Goal: Use online tool/utility

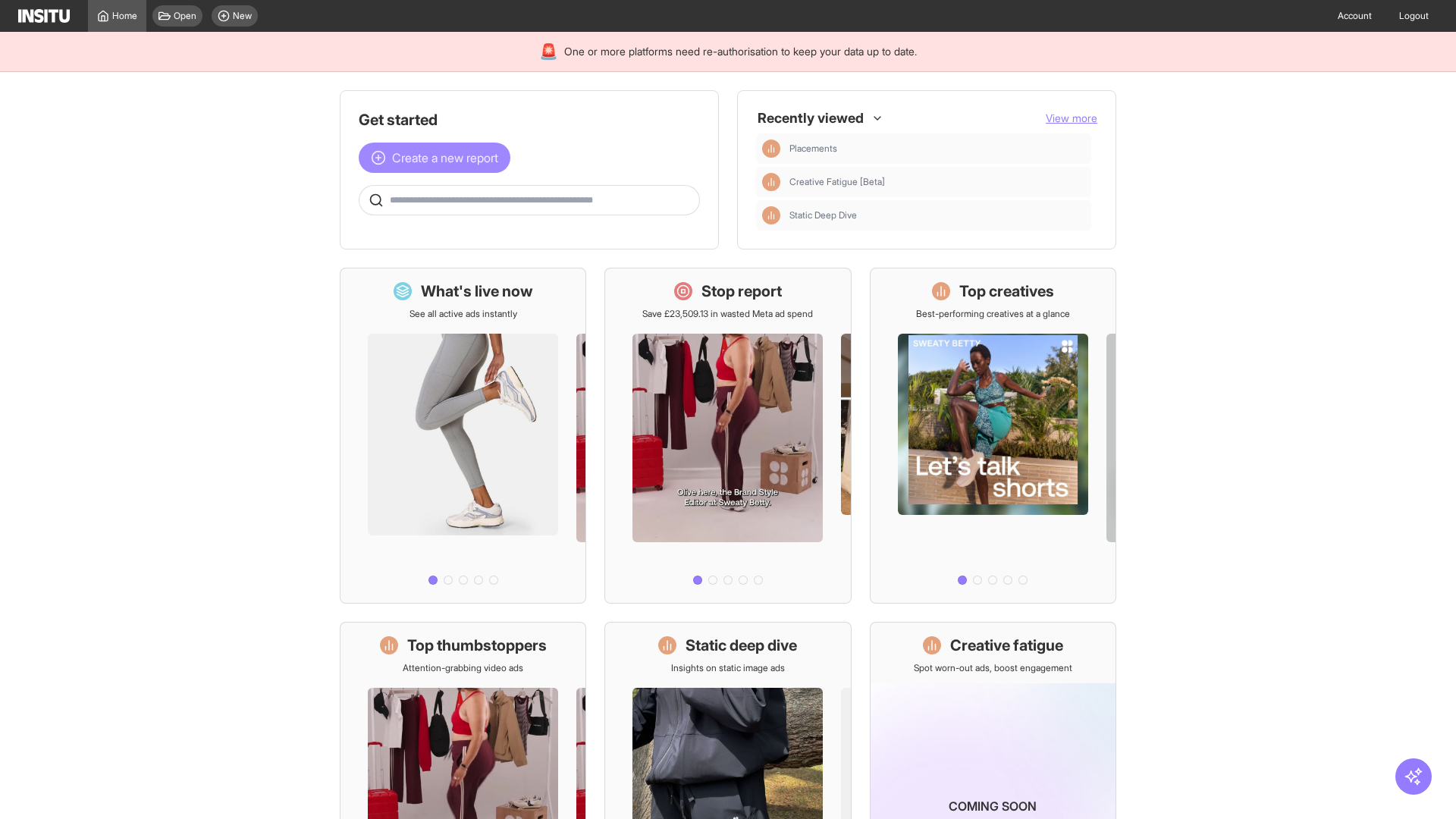
click at [438, 158] on span "Create a new report" at bounding box center [445, 158] width 106 height 18
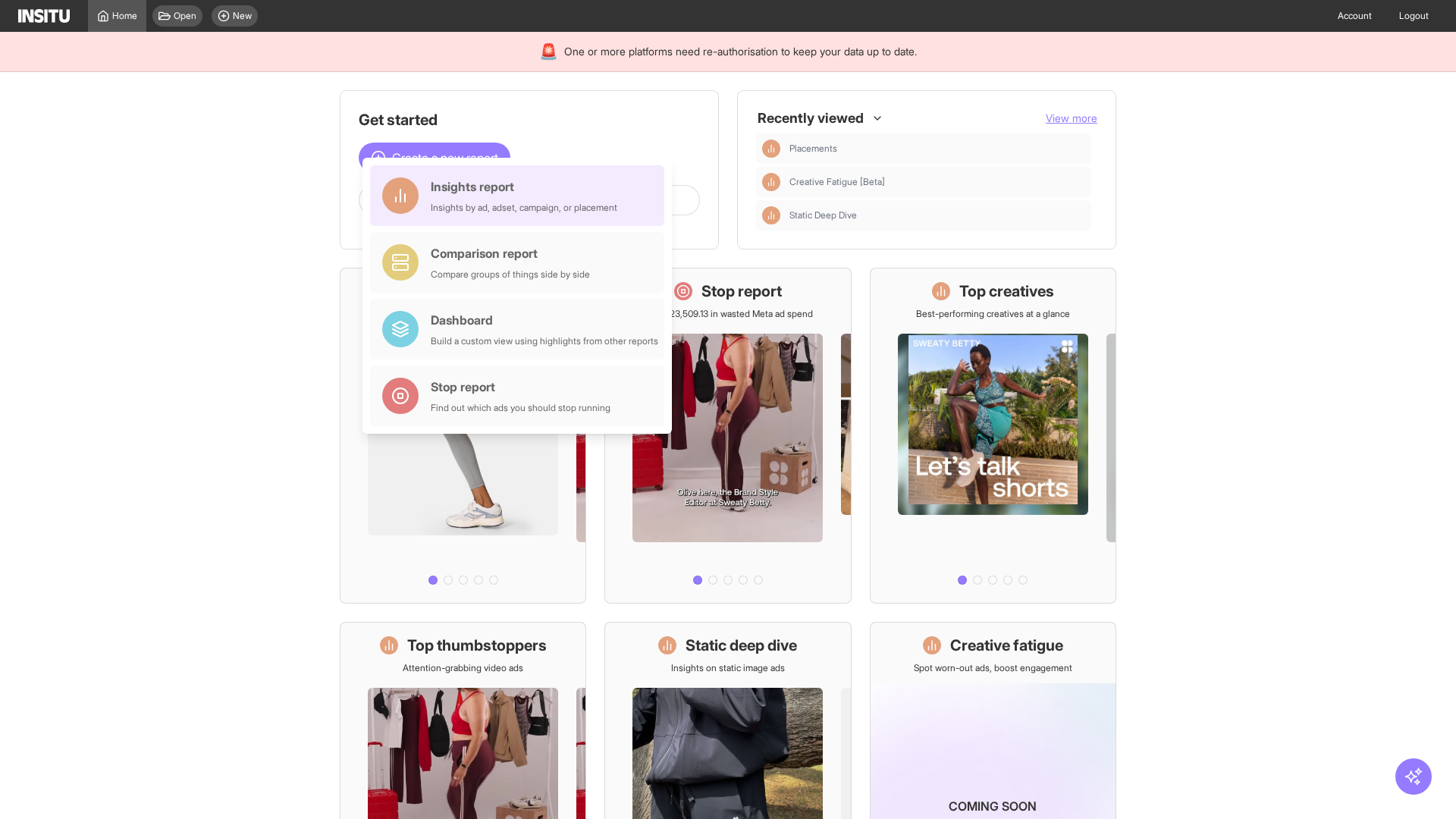
click at [521, 195] on div "Insights report Insights by ad, adset, campaign, or placement" at bounding box center [524, 195] width 186 height 37
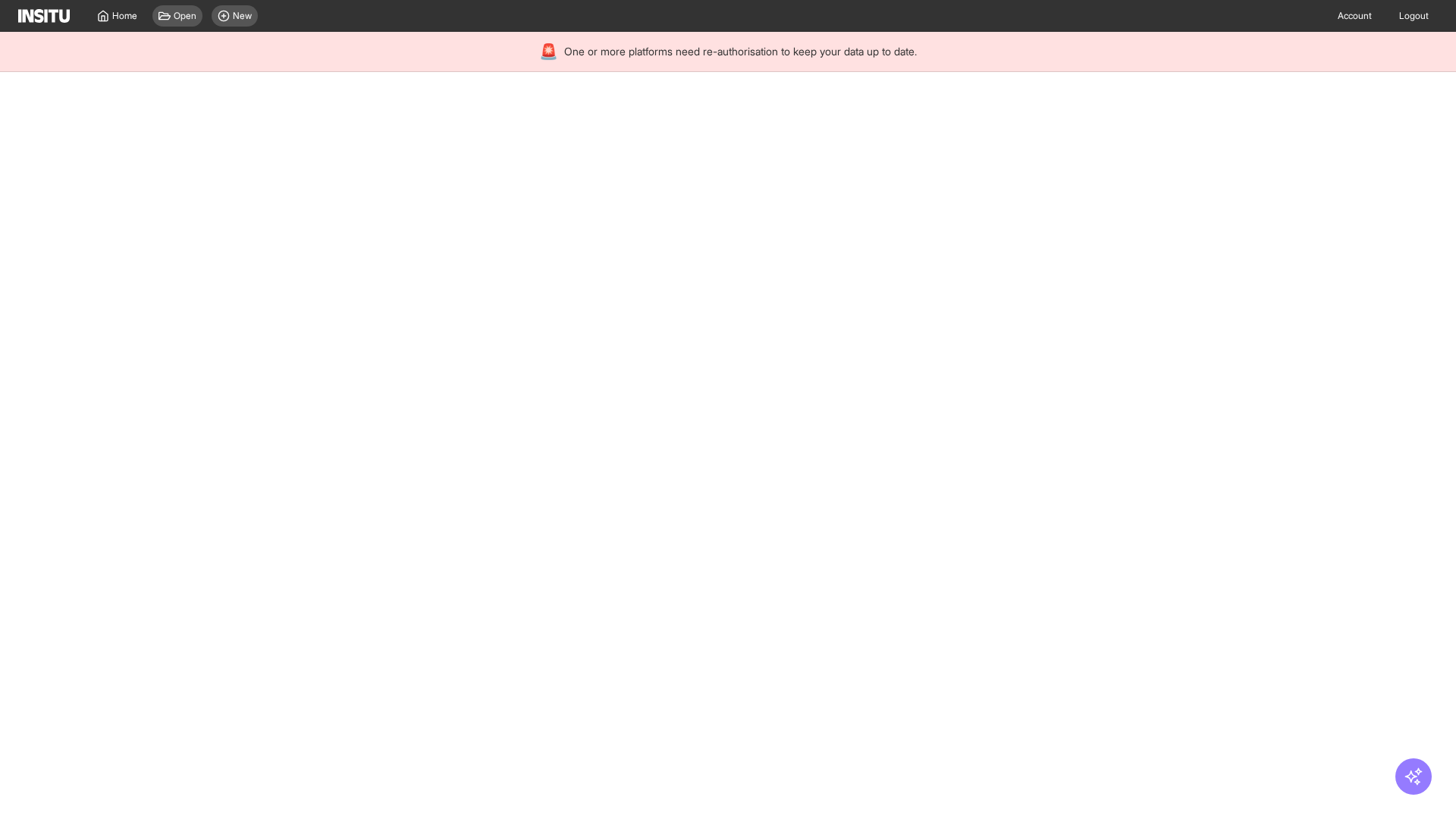
select select "**"
